Goal: Navigation & Orientation: Find specific page/section

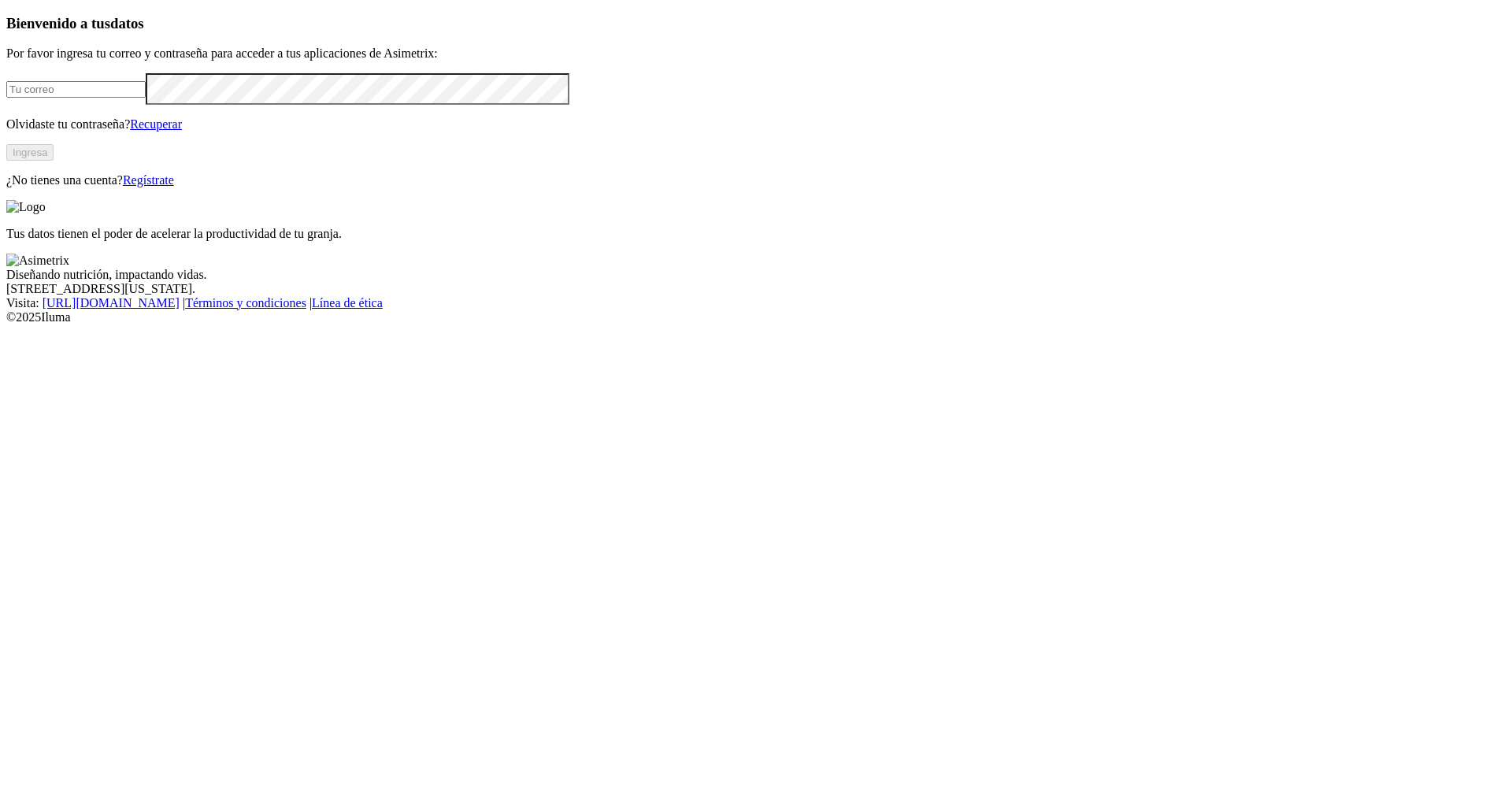
type input "[PERSON_NAME][EMAIL_ADDRESS][DOMAIN_NAME]"
click at [53, 161] on button "Ingresa" at bounding box center [29, 153] width 47 height 17
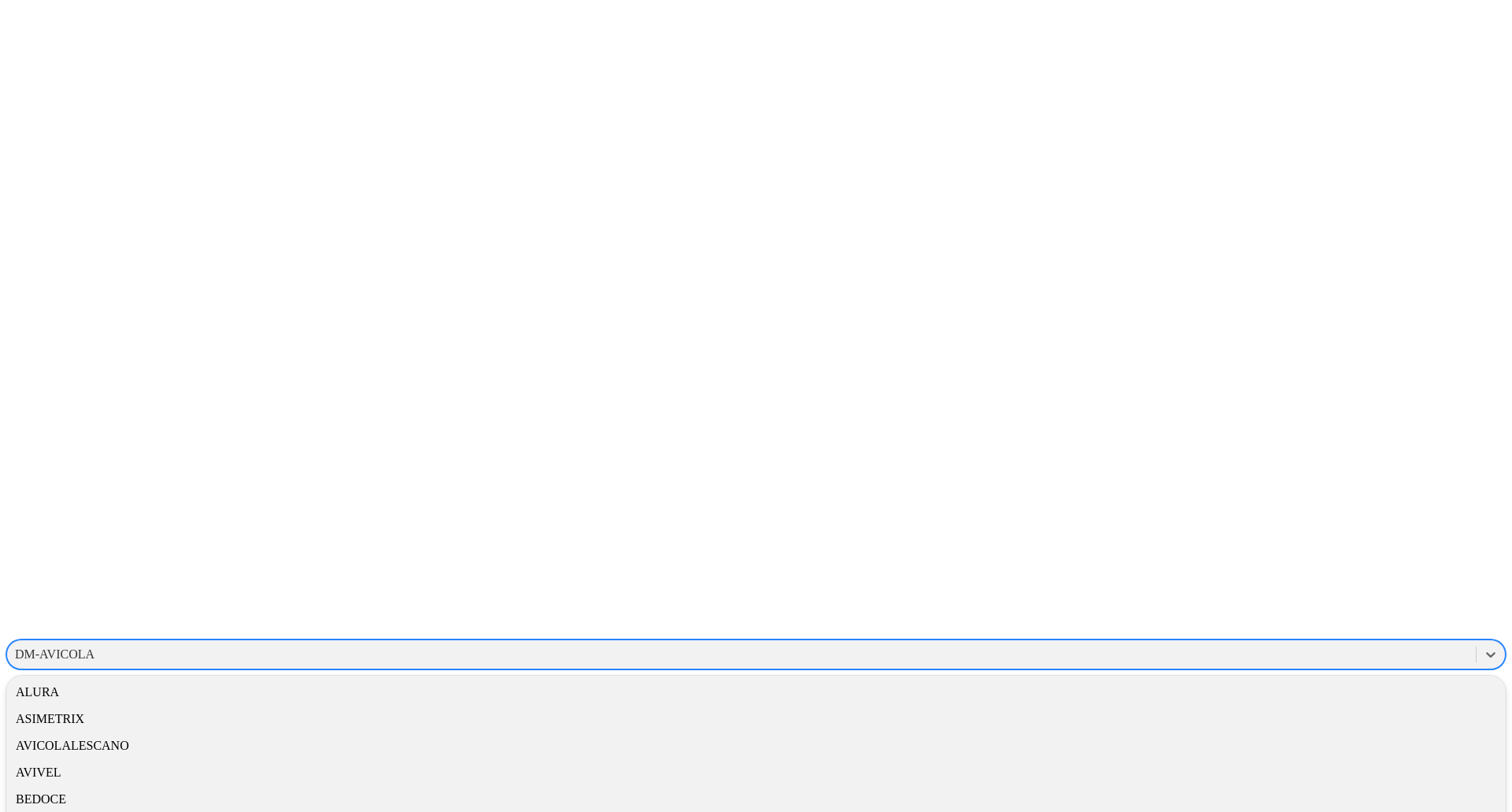
click at [1313, 643] on div "DM-AVICOLA" at bounding box center [741, 655] width 1469 height 24
click at [1315, 643] on div "DM-AVICOLA" at bounding box center [741, 655] width 1469 height 24
click at [1291, 748] on div "SAFETYINDEX" at bounding box center [756, 761] width 1499 height 27
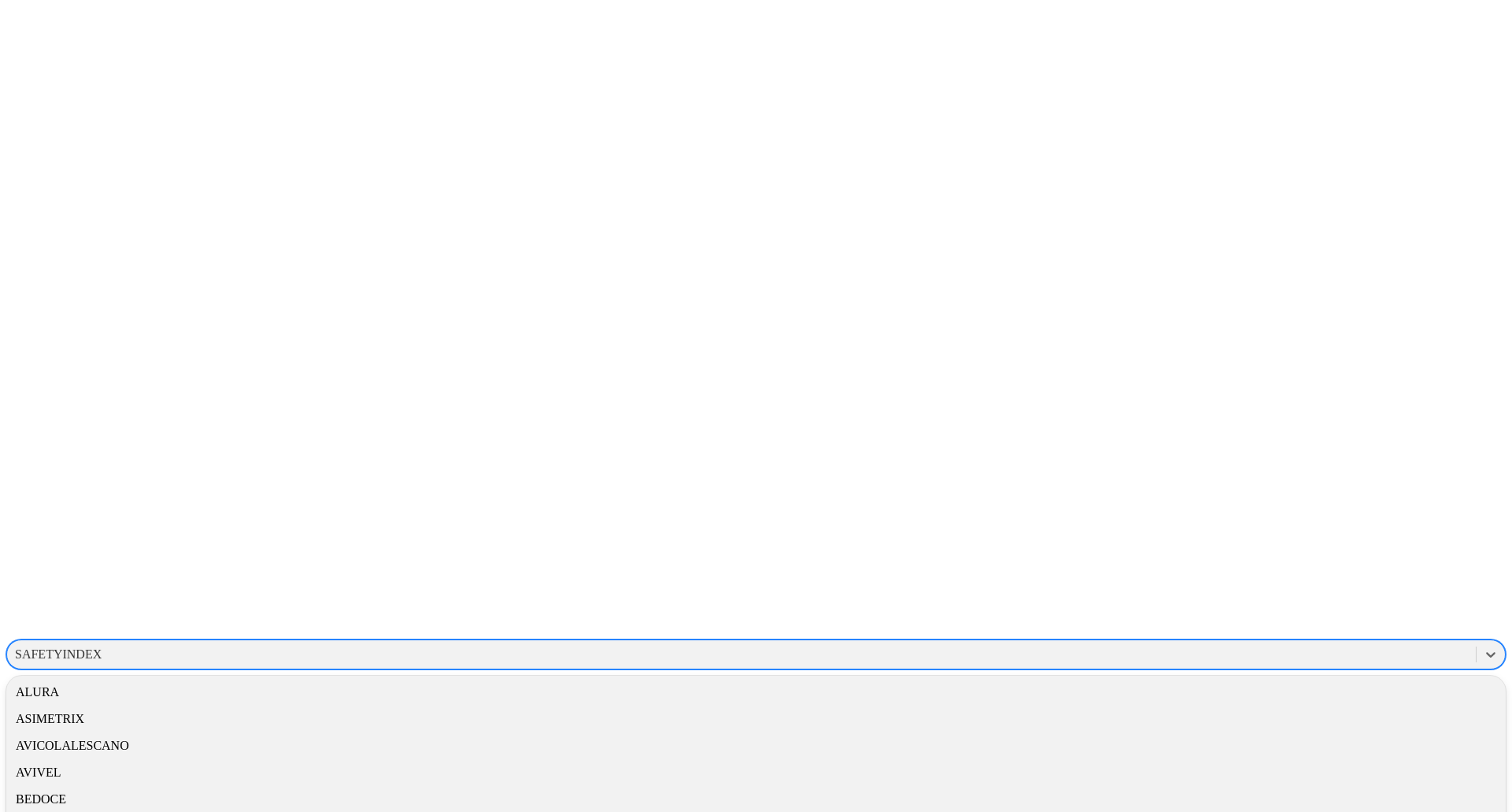
click at [1305, 639] on div "SAFETYINDEX" at bounding box center [756, 654] width 1499 height 30
click at [1286, 748] on div "SAFETYINDEX" at bounding box center [756, 761] width 1499 height 27
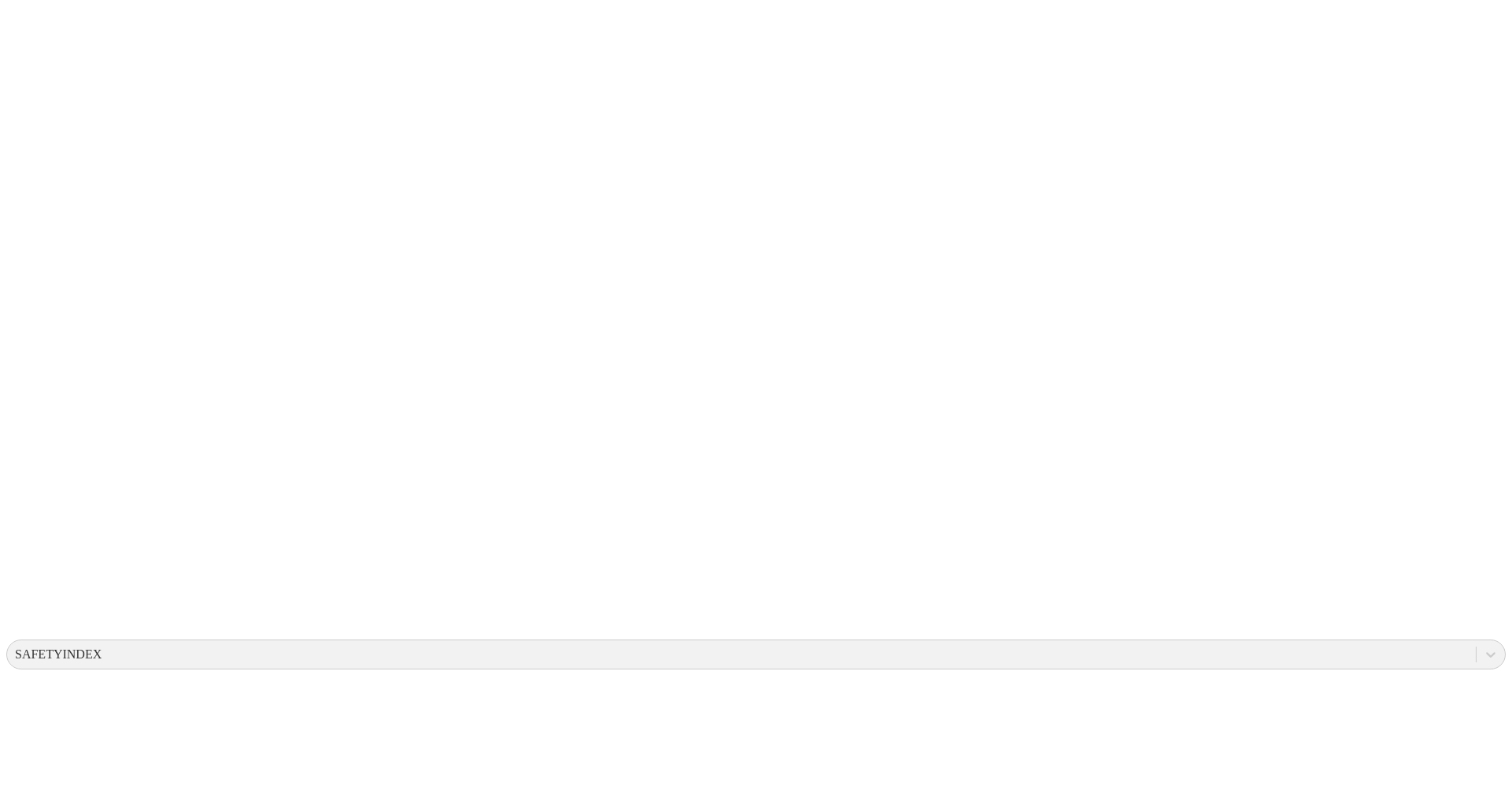
click at [32, 29] on icon at bounding box center [30, 321] width 49 height 630
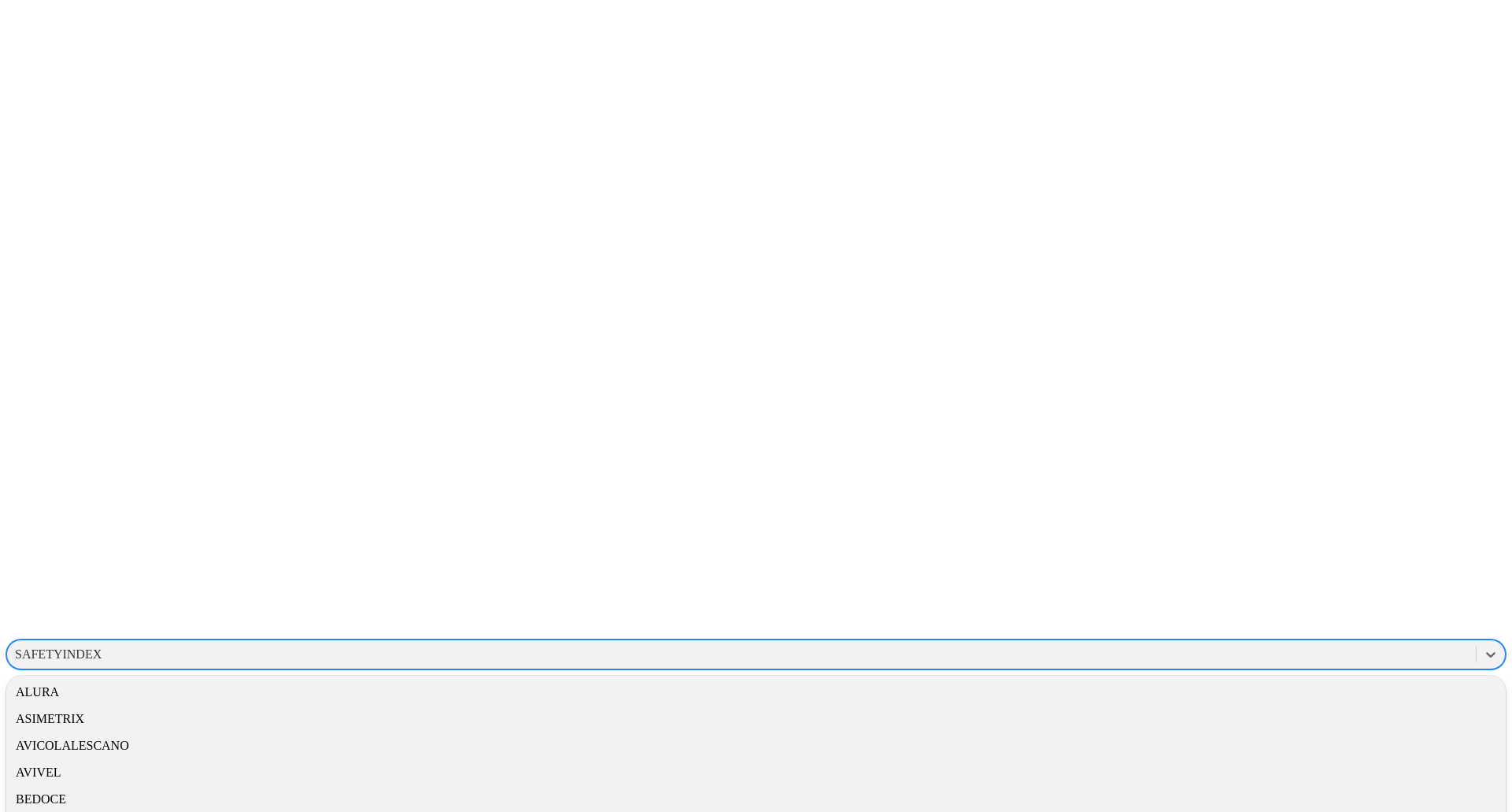
click at [1229, 639] on div "SAFETYINDEX" at bounding box center [756, 654] width 1499 height 30
click at [1258, 729] on div "DM-AVICOLA" at bounding box center [756, 742] width 1499 height 27
